Goal: Obtain resource: Download file/media

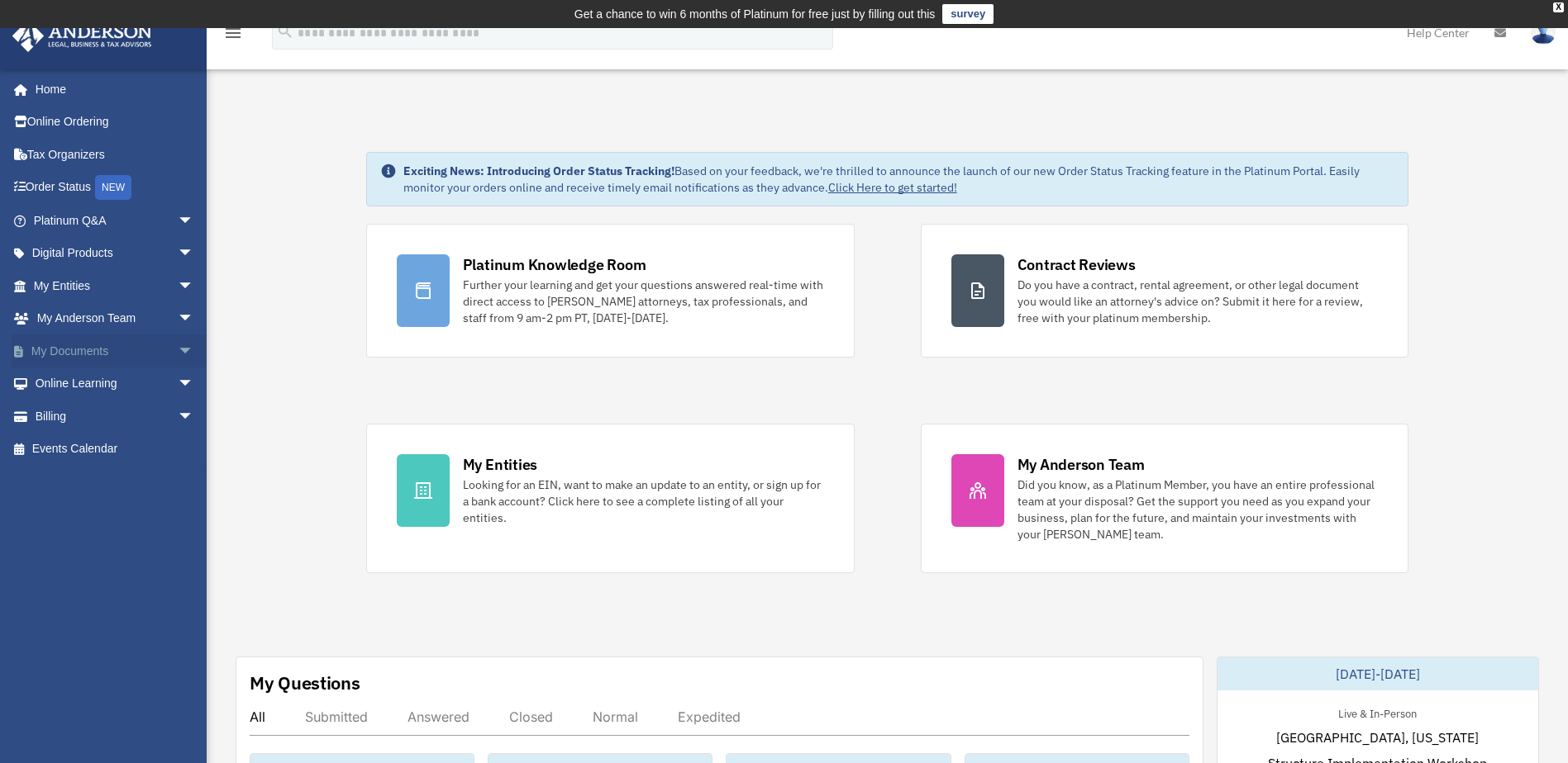
click at [179, 348] on span "arrow_drop_down" at bounding box center [194, 352] width 33 height 34
click at [139, 389] on link "Box" at bounding box center [121, 384] width 196 height 33
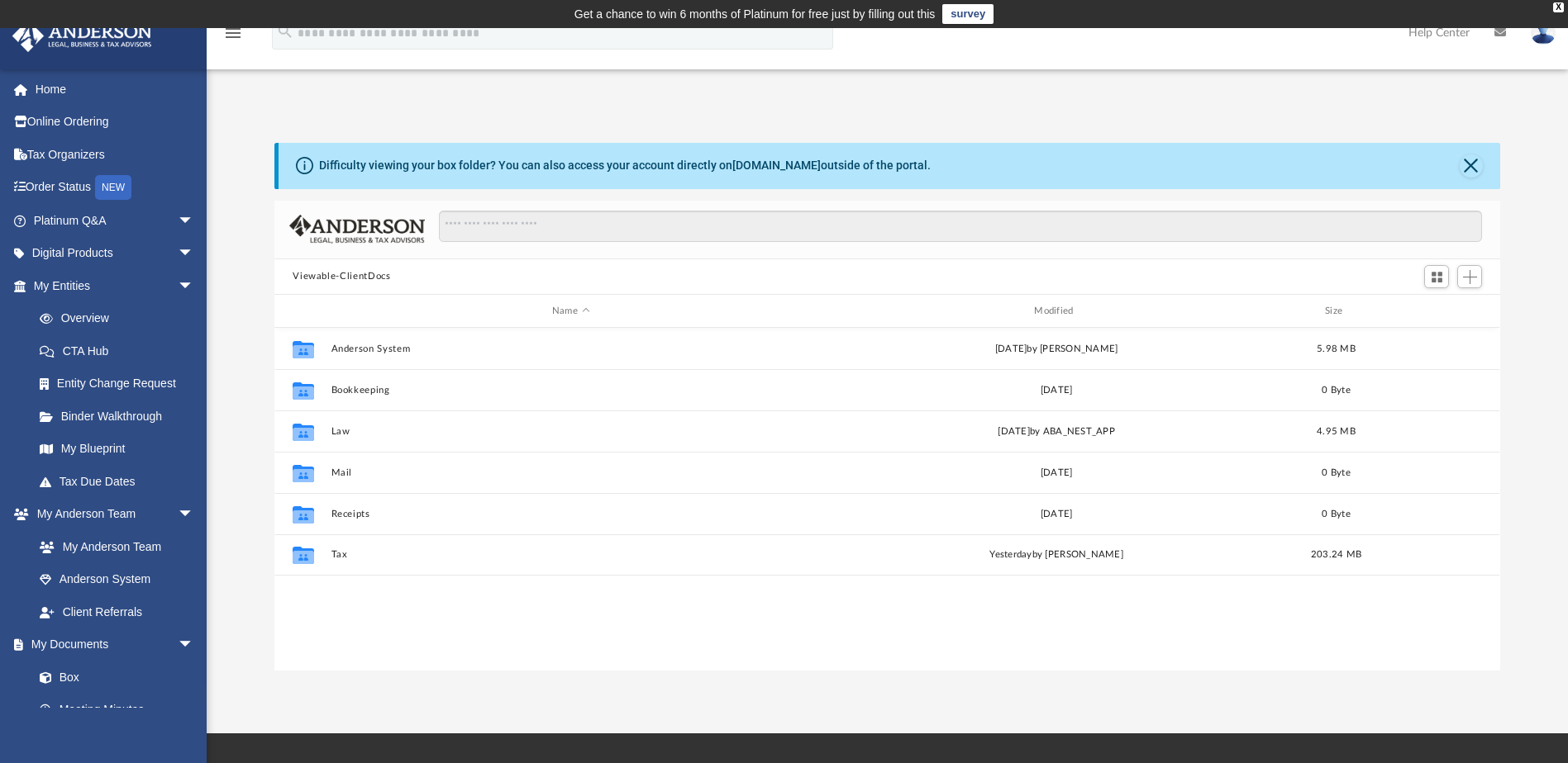
scroll to position [364, 1214]
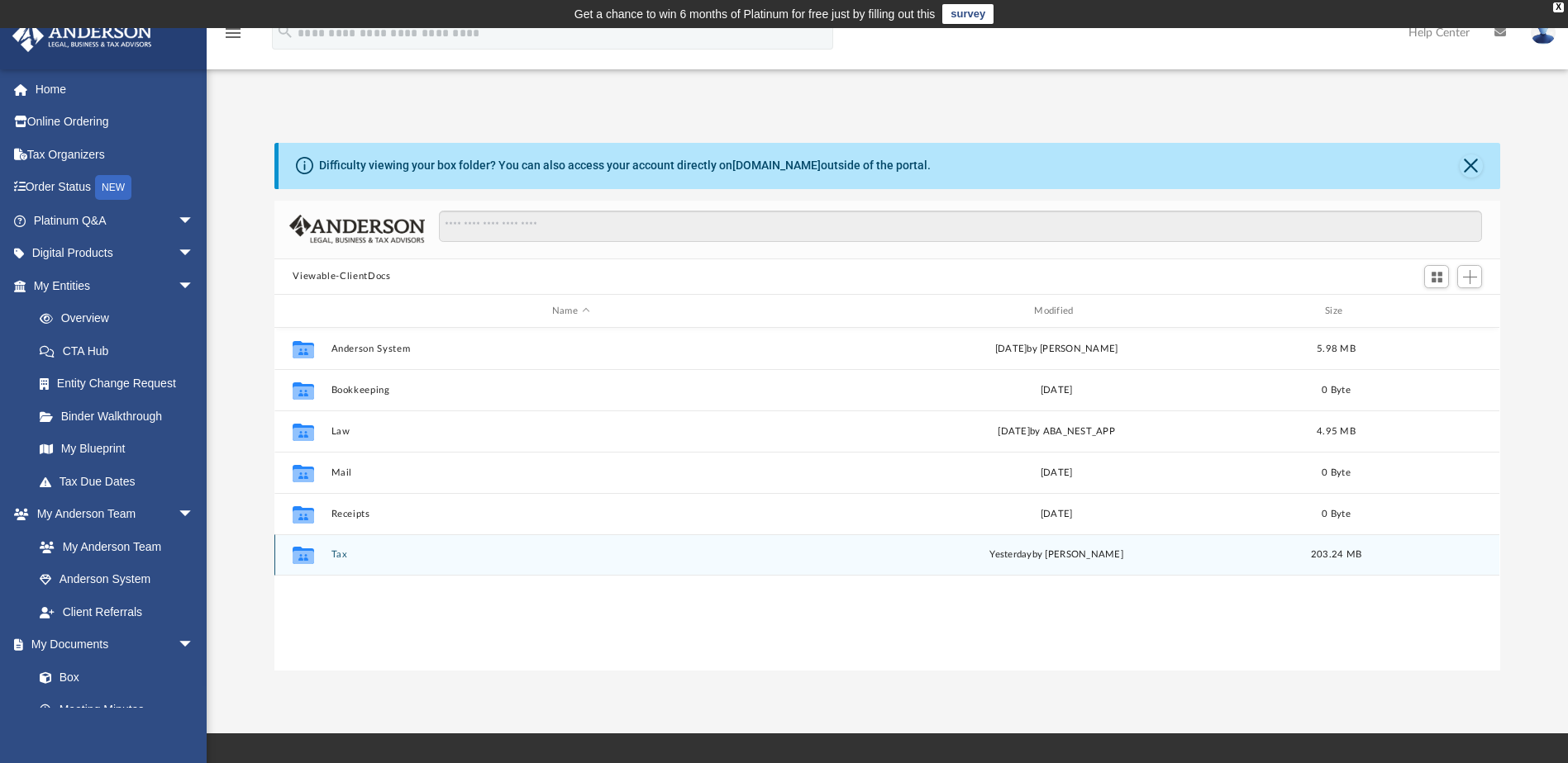
click at [335, 556] on button "Tax" at bounding box center [570, 556] width 478 height 11
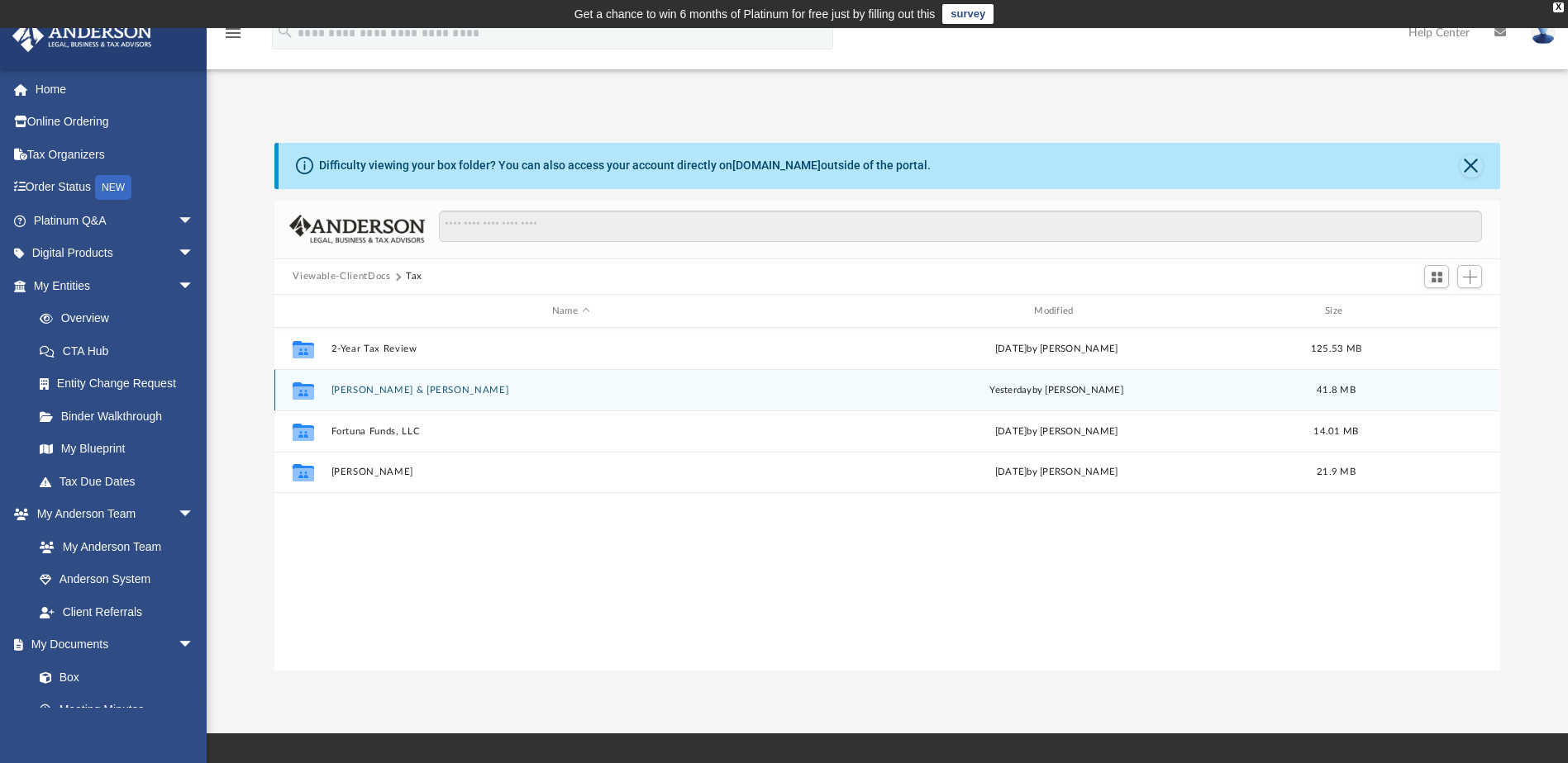
click at [404, 393] on button "[PERSON_NAME] & [PERSON_NAME]" at bounding box center [570, 390] width 478 height 11
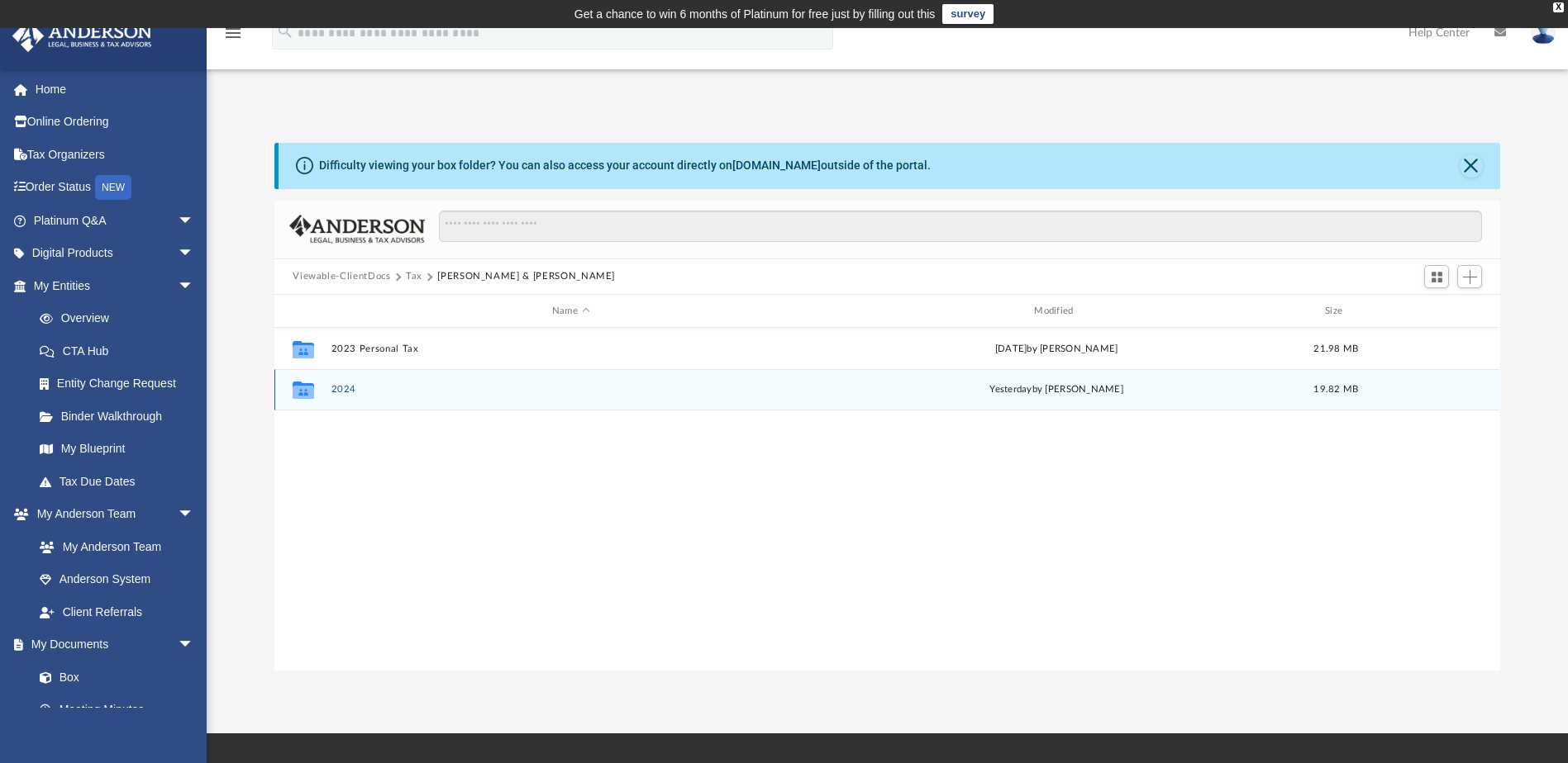
click at [349, 390] on button "2024" at bounding box center [570, 390] width 478 height 11
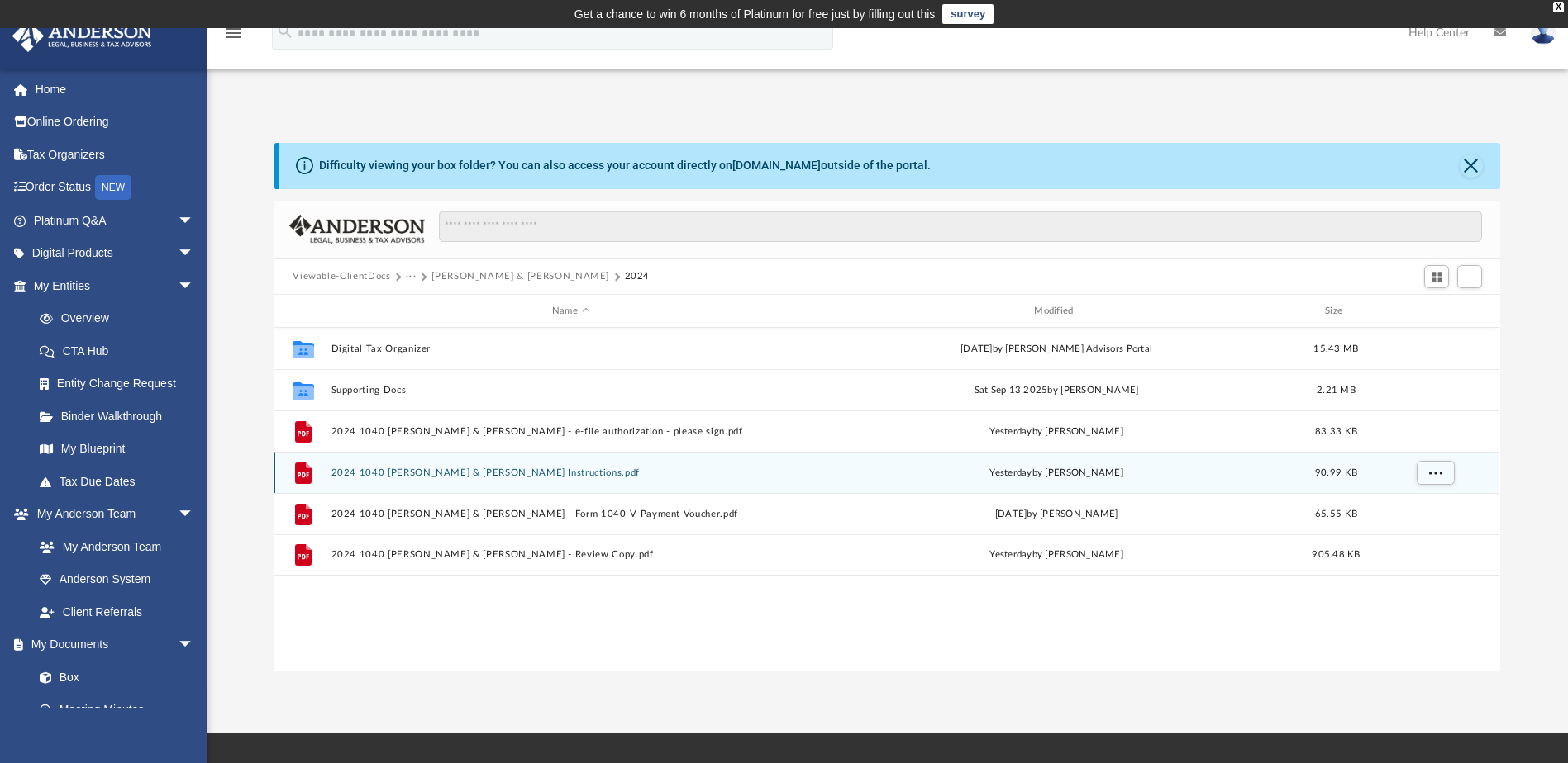
click at [573, 472] on button "2024 1040 [PERSON_NAME] & [PERSON_NAME] Instructions.pdf" at bounding box center [570, 473] width 478 height 11
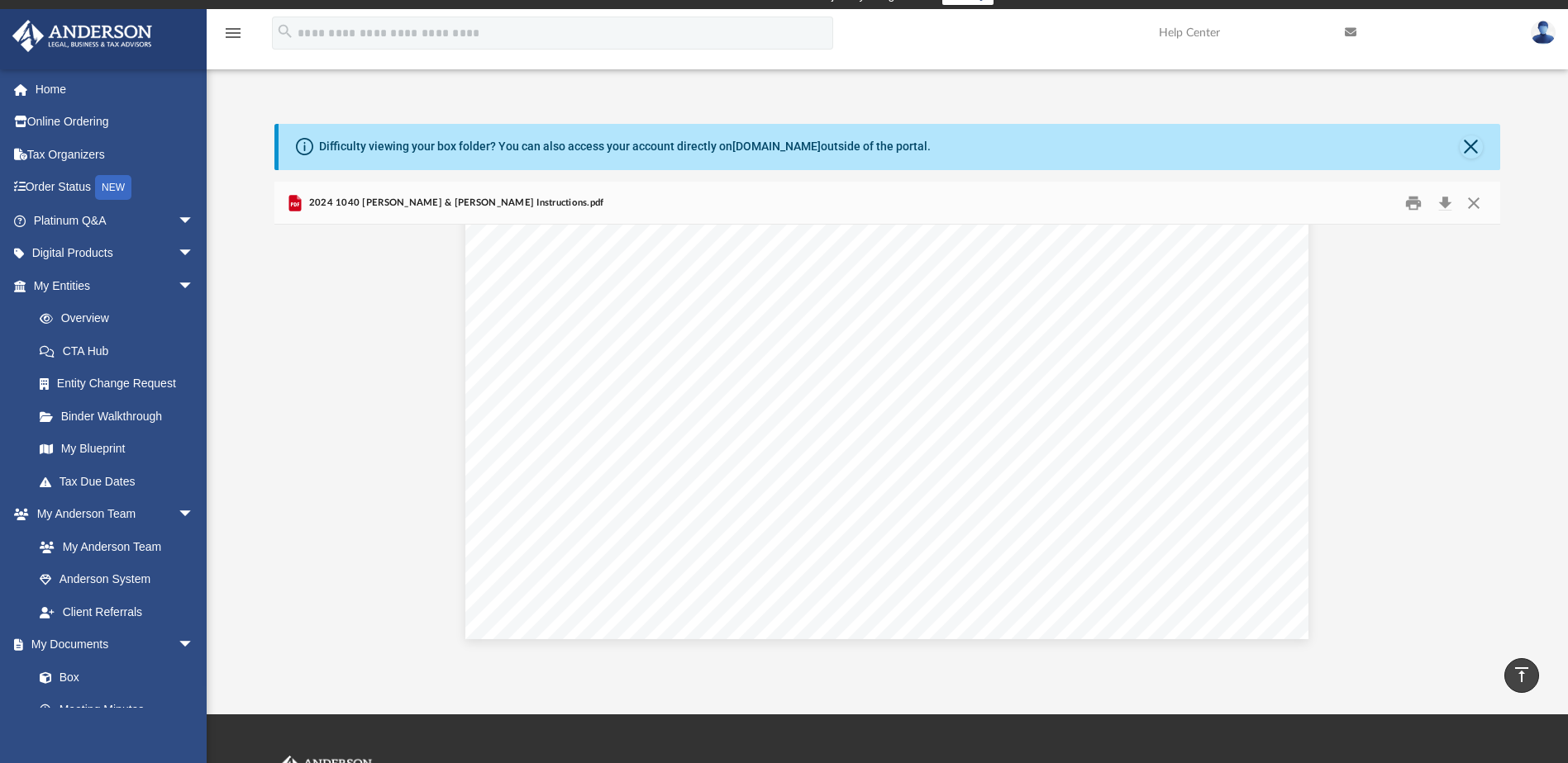
scroll to position [0, 0]
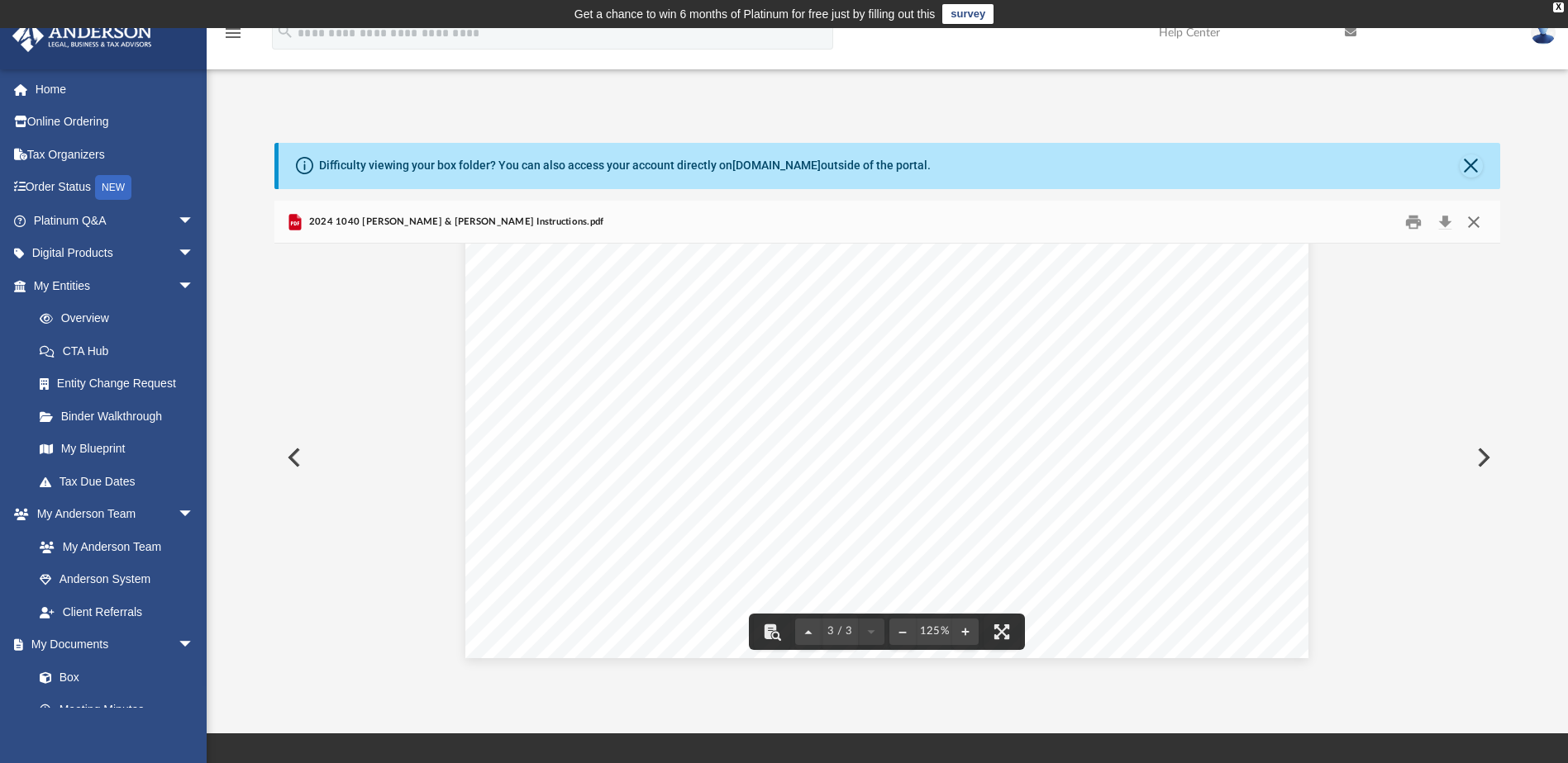
click at [1478, 222] on button "Close" at bounding box center [1473, 222] width 30 height 26
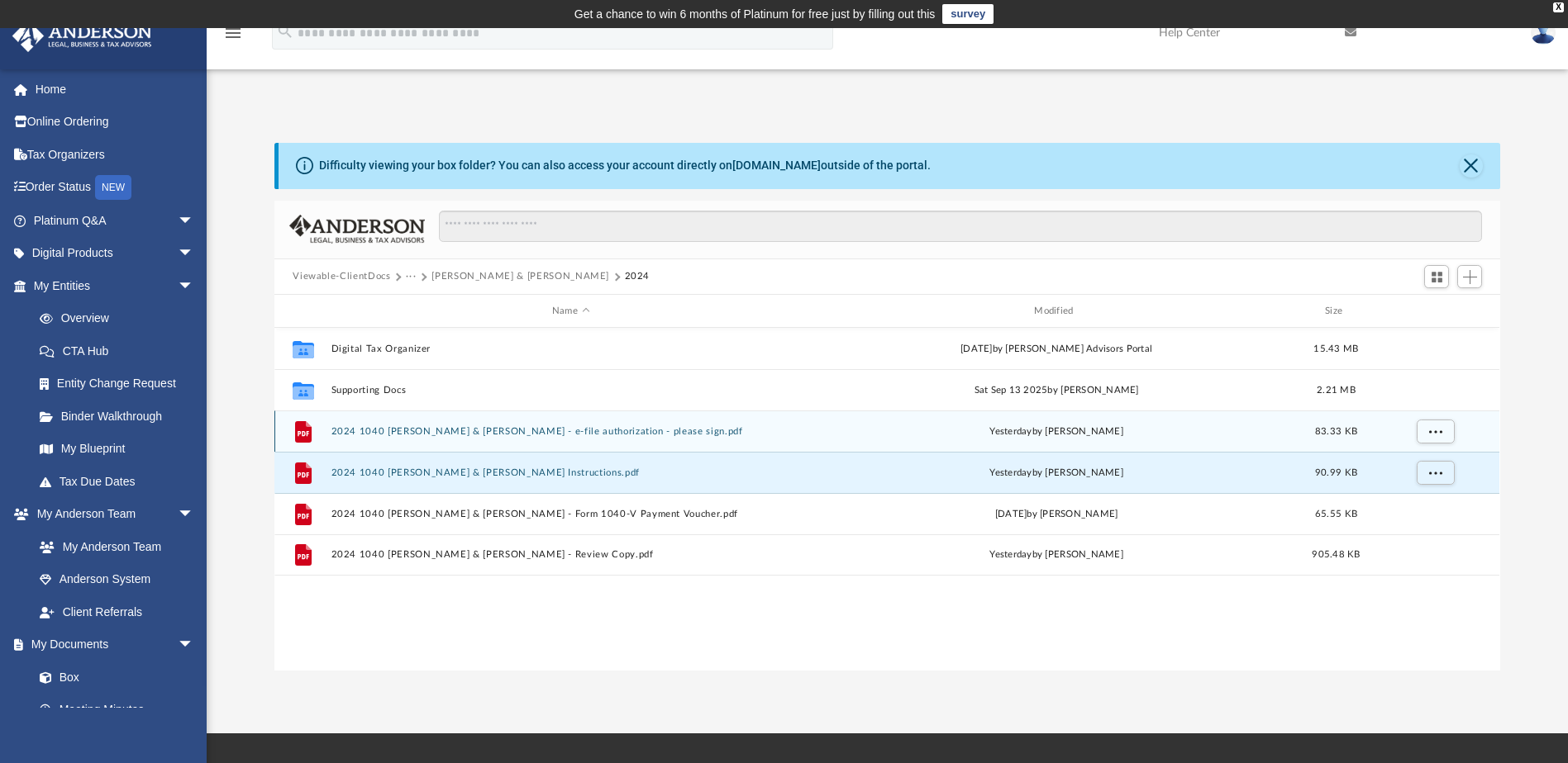
click at [544, 433] on button "2024 1040 [PERSON_NAME] & [PERSON_NAME] - e-file authorization - please sign.pdf" at bounding box center [570, 432] width 478 height 11
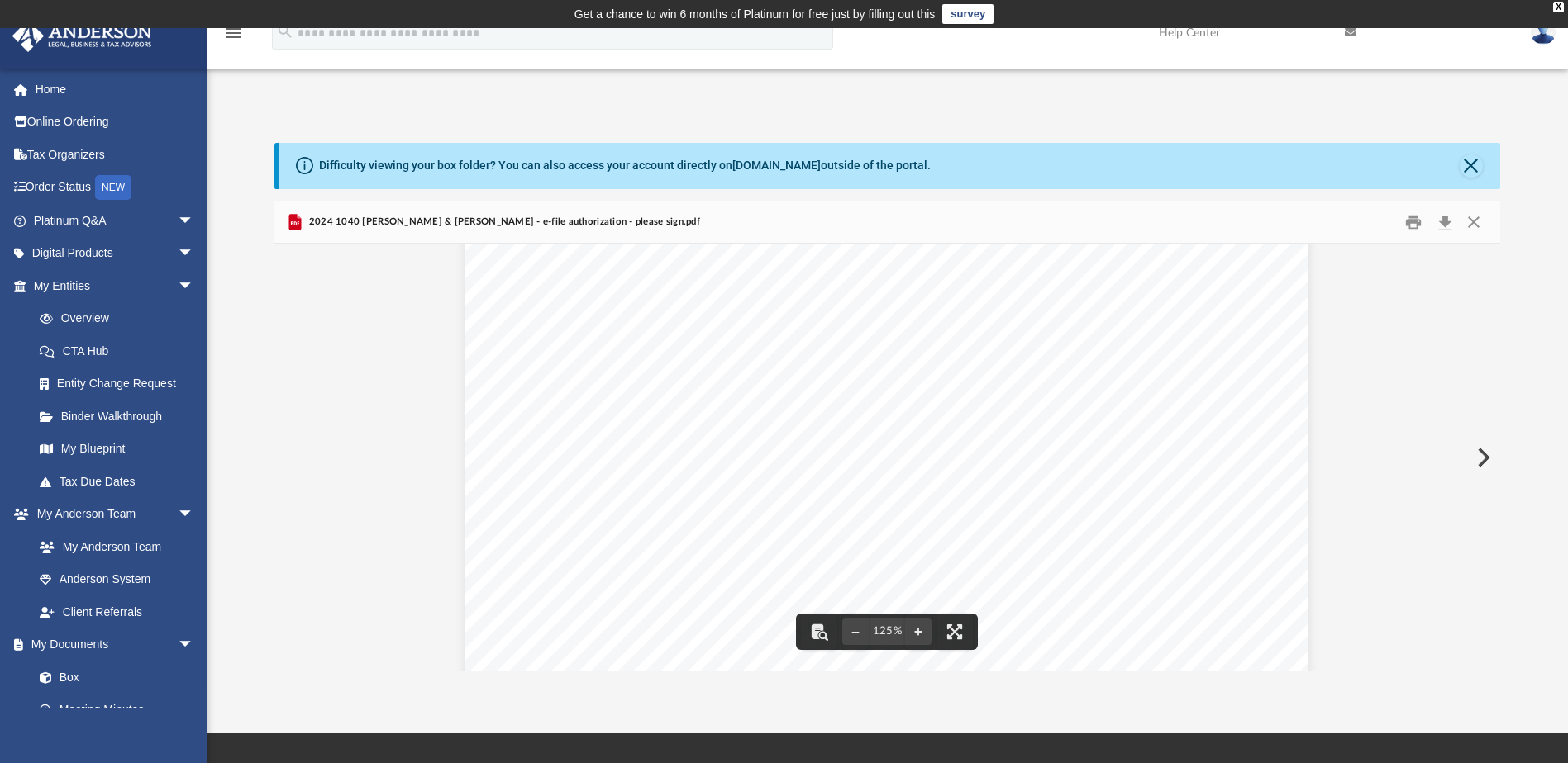
scroll to position [606, 0]
click at [1483, 224] on button "Close" at bounding box center [1473, 222] width 30 height 26
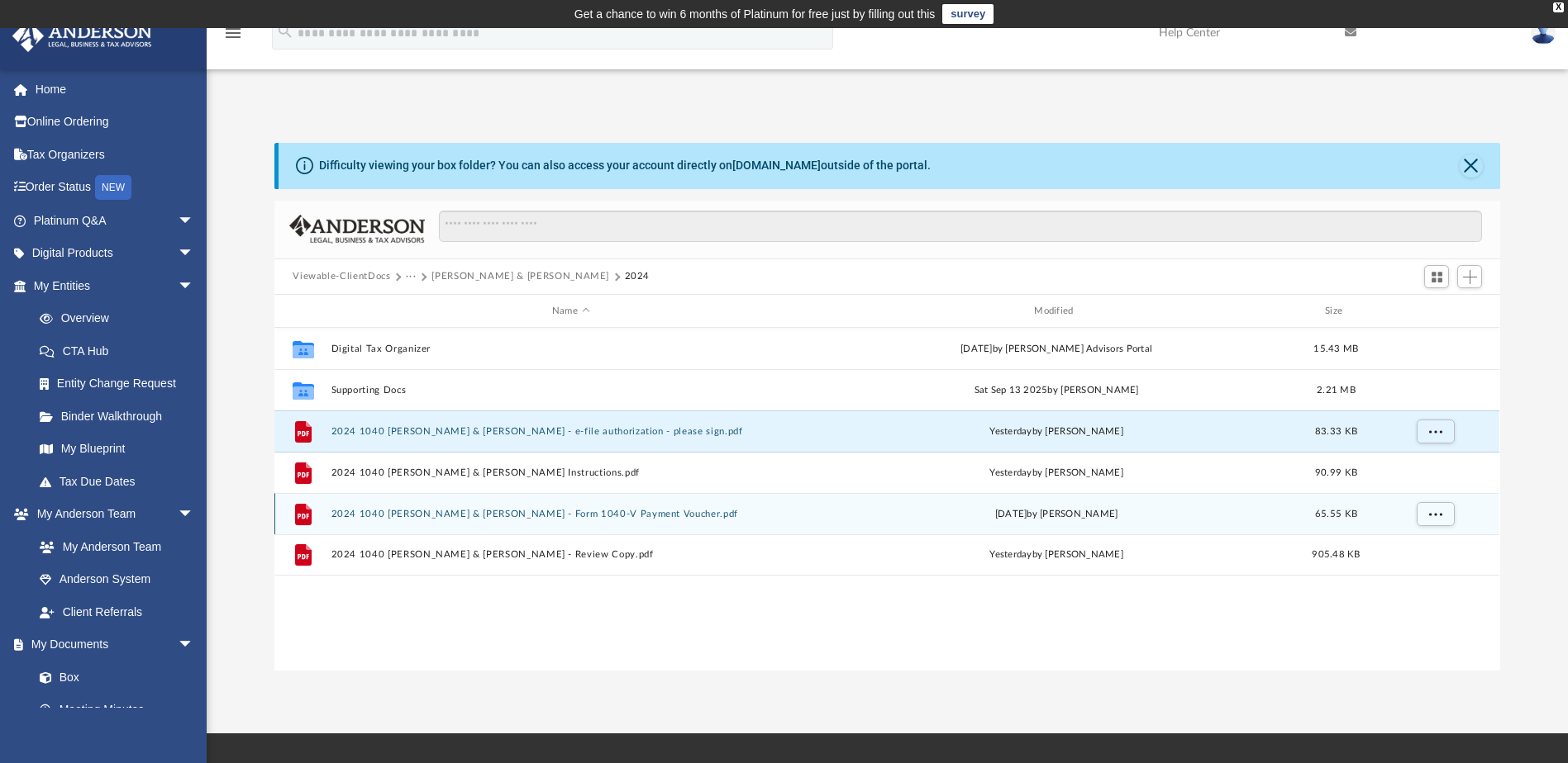
click at [599, 516] on button "2024 1040 [PERSON_NAME] & [PERSON_NAME] - Form 1040-V Payment Voucher.pdf" at bounding box center [570, 515] width 478 height 11
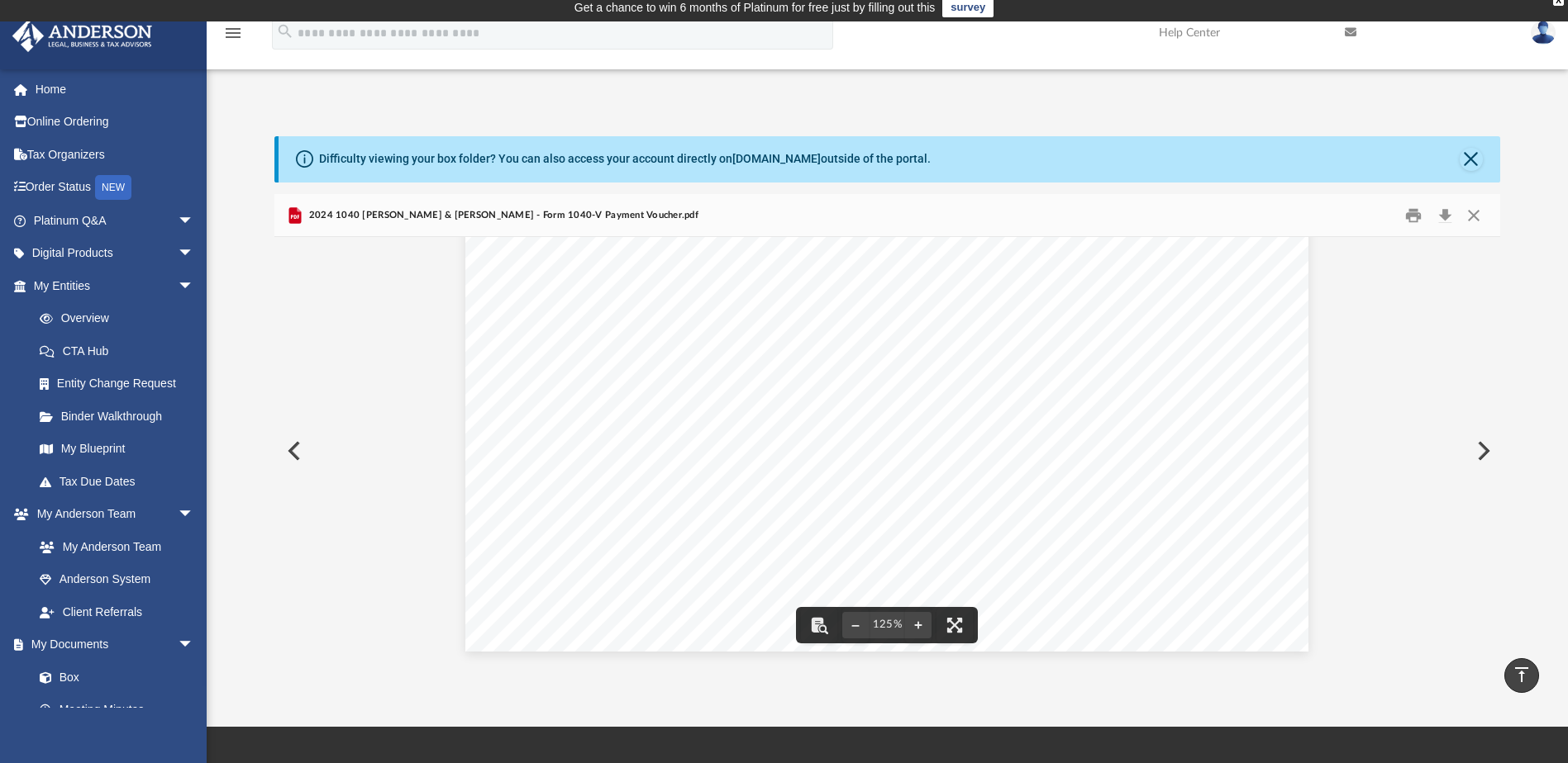
scroll to position [0, 0]
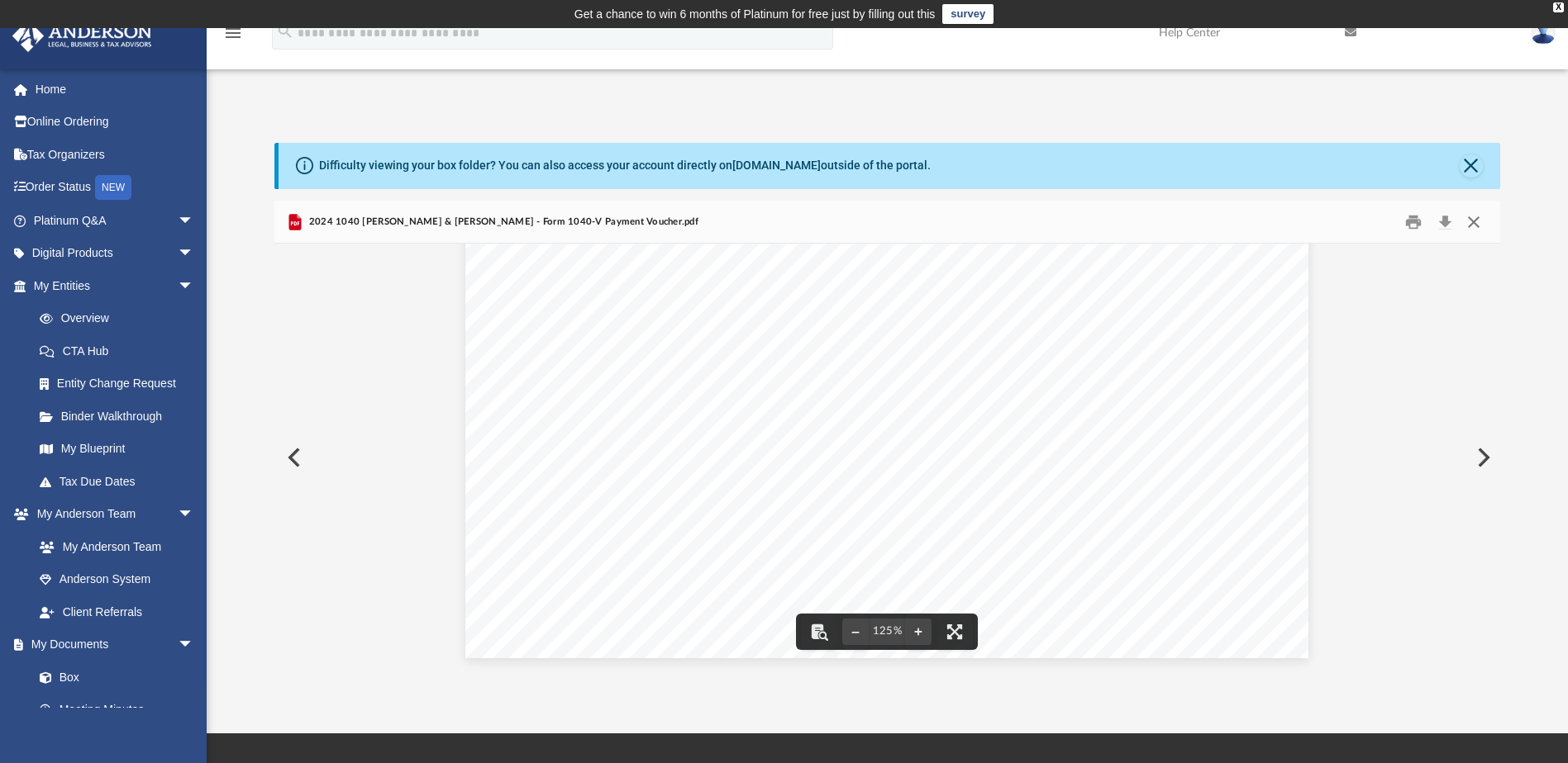
click at [1478, 221] on button "Close" at bounding box center [1473, 222] width 30 height 26
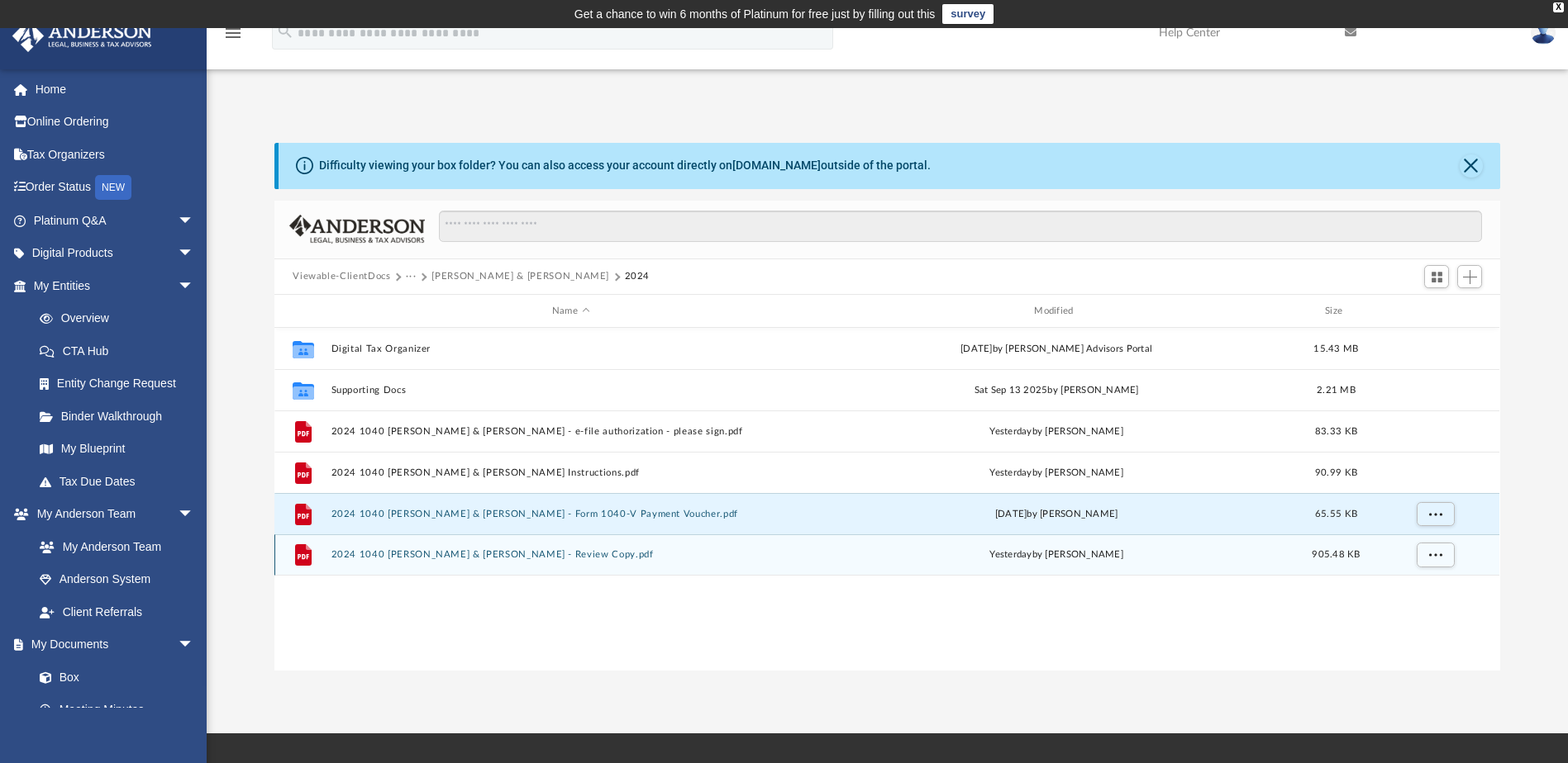
click at [541, 551] on button "2024 1040 [PERSON_NAME] & [PERSON_NAME] - Review Copy.pdf" at bounding box center [570, 556] width 478 height 11
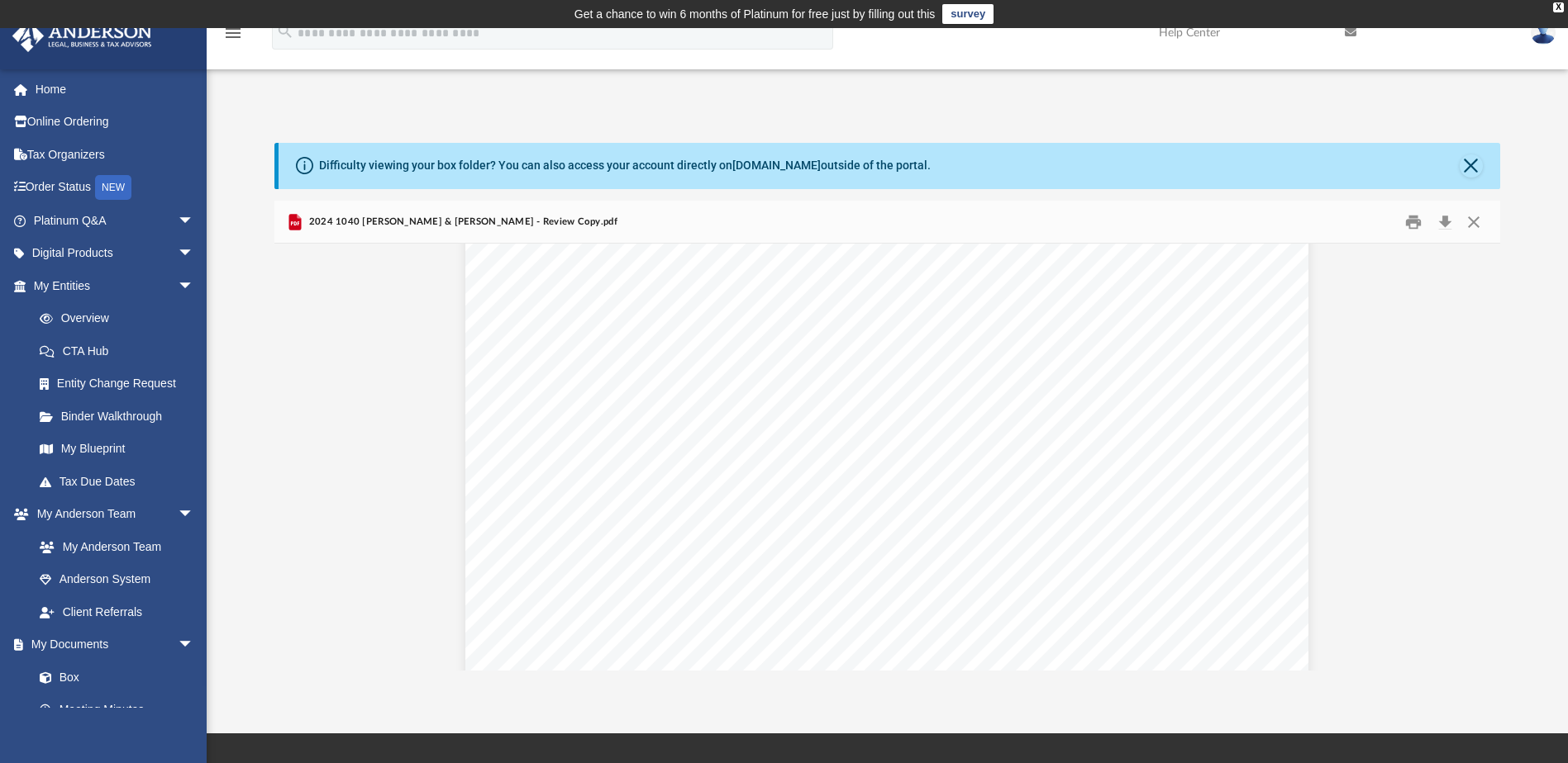
scroll to position [20573, 0]
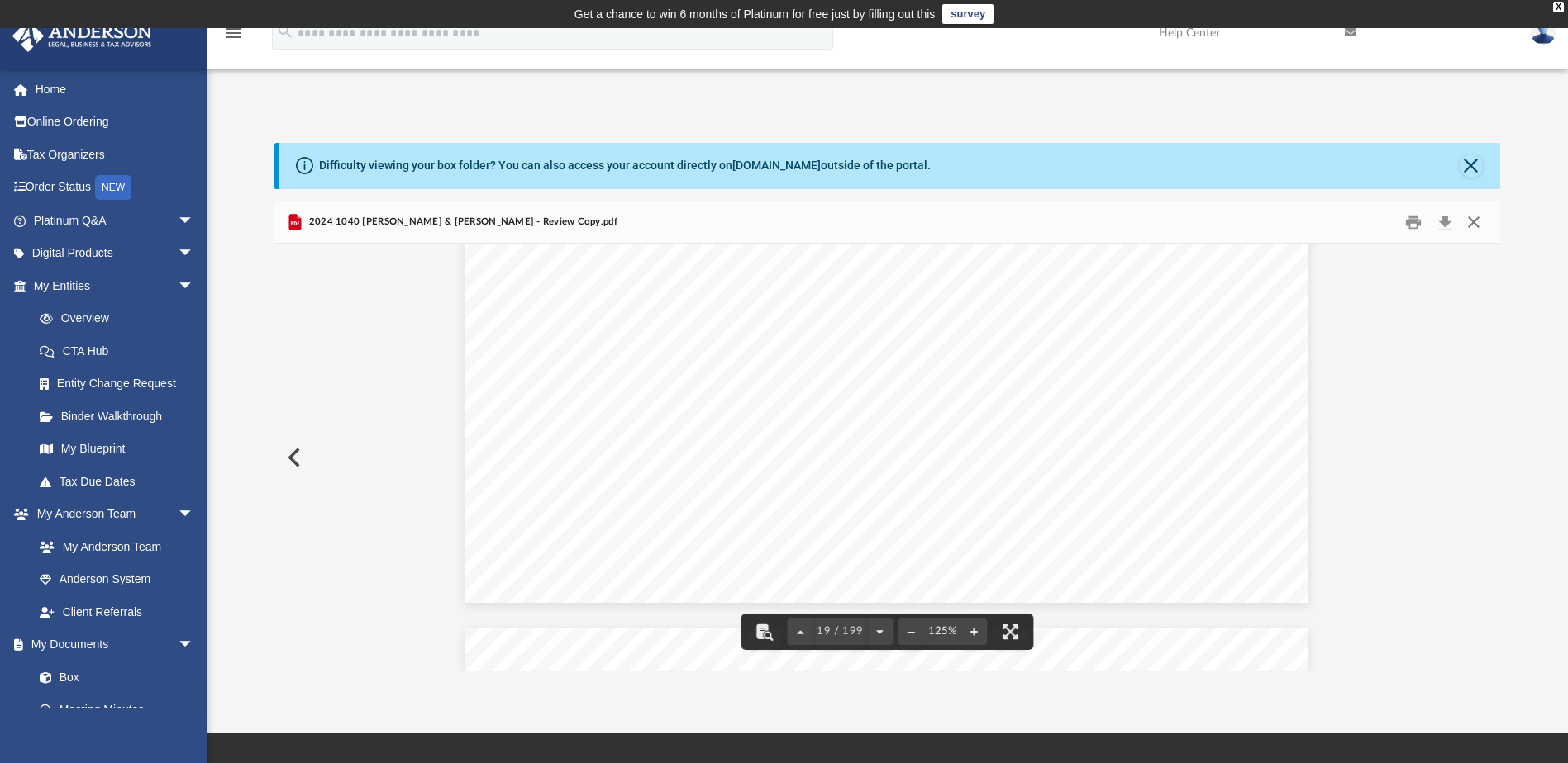
click at [1468, 223] on button "Close" at bounding box center [1473, 222] width 30 height 26
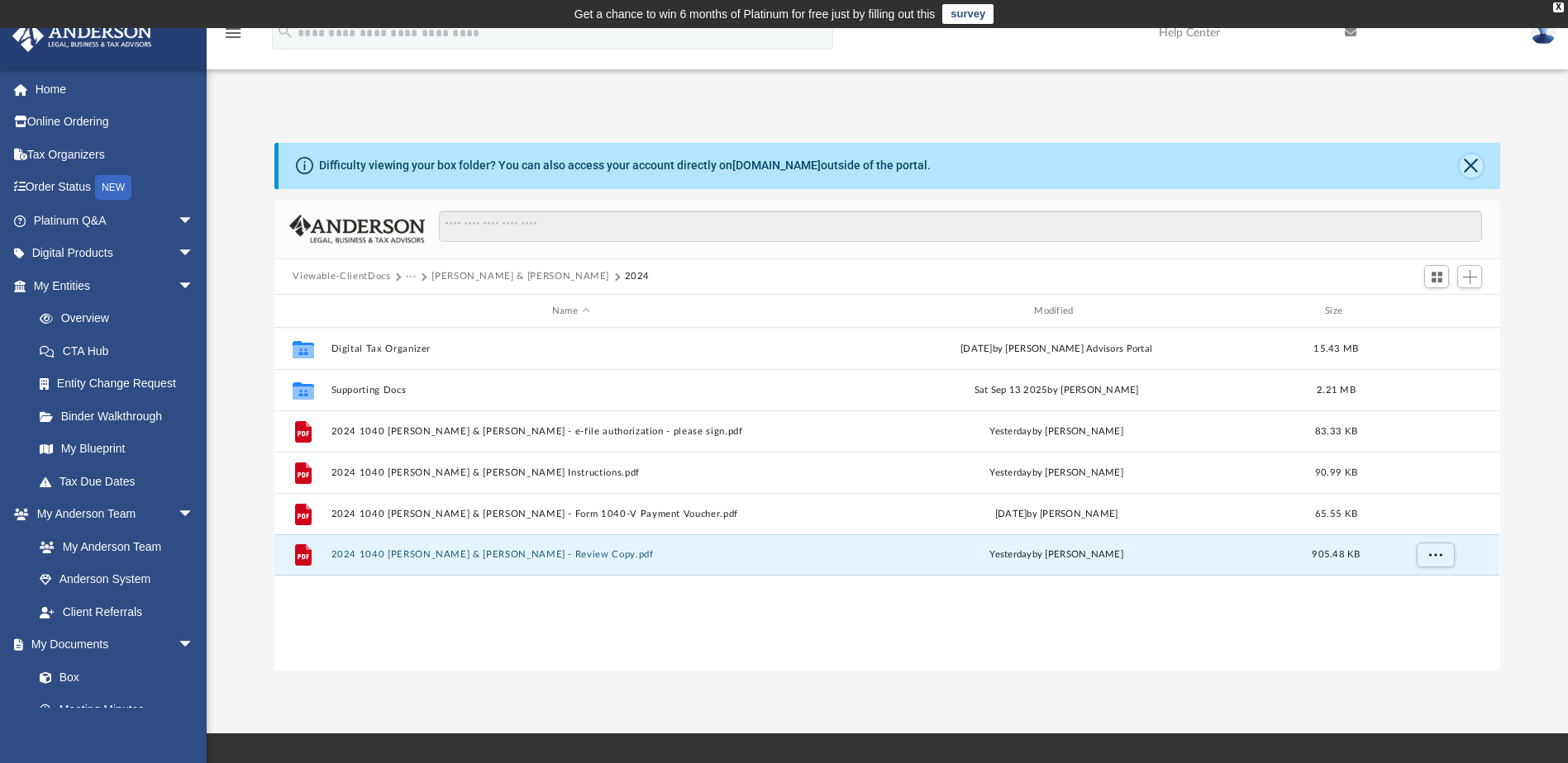
click at [1478, 172] on button "Close" at bounding box center [1471, 166] width 23 height 23
